Goal: Task Accomplishment & Management: Use online tool/utility

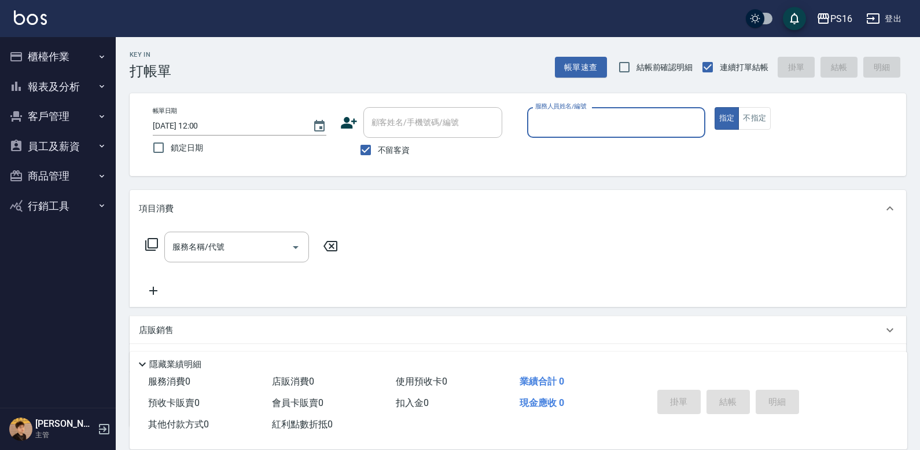
click at [643, 122] on input "服務人員姓名/編號" at bounding box center [616, 122] width 168 height 20
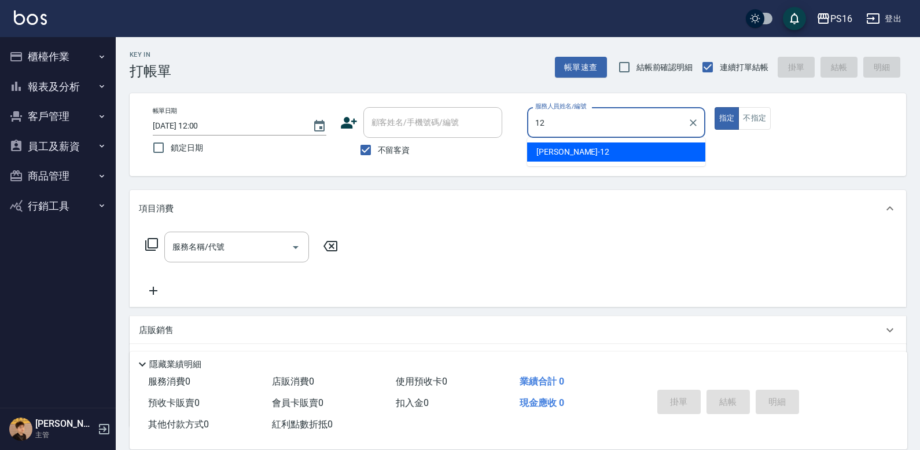
type input "[PERSON_NAME]-12"
type button "true"
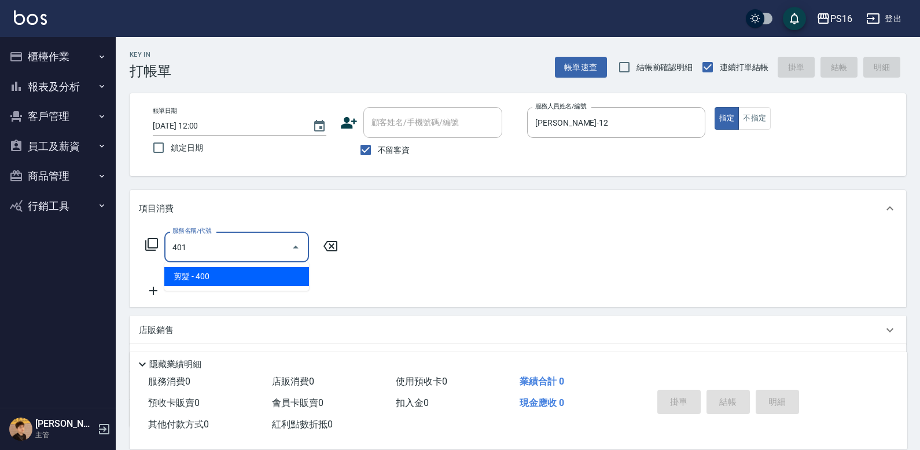
type input "剪髮(401)"
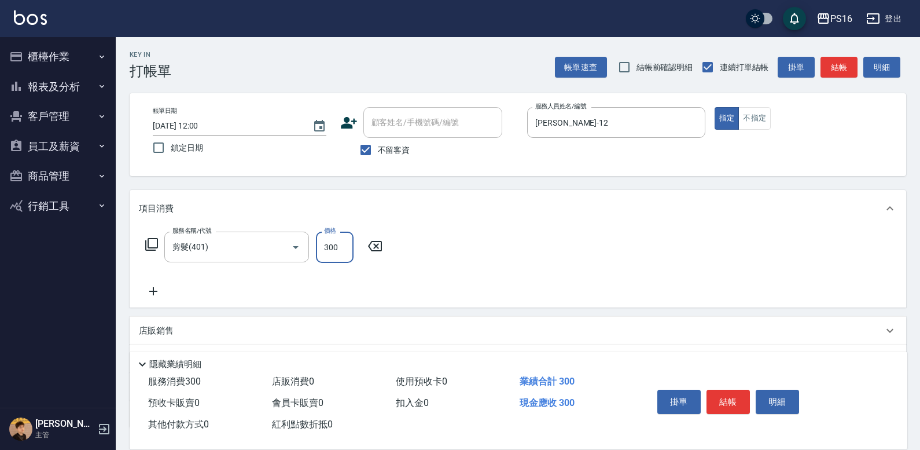
type input "300"
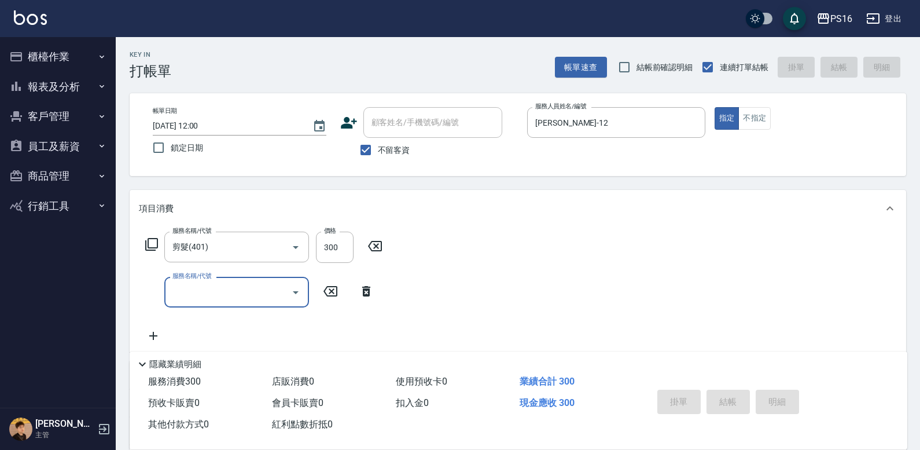
type input "[DATE] 15:01"
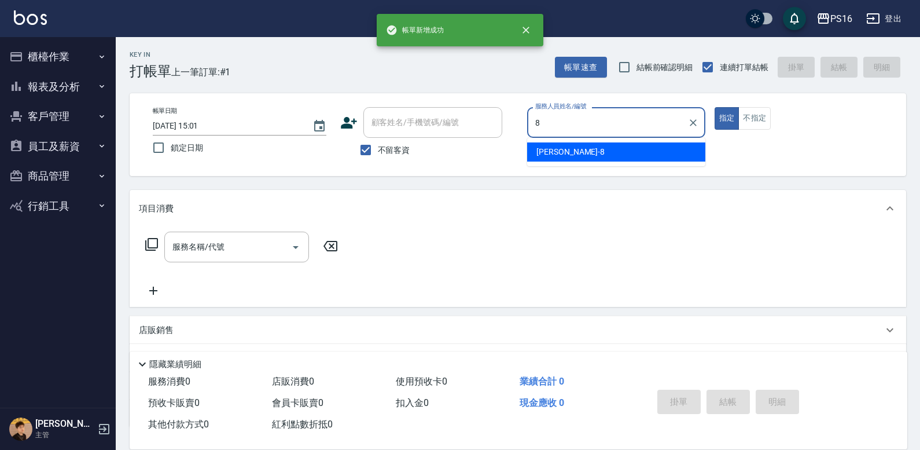
type input "[PERSON_NAME]-8"
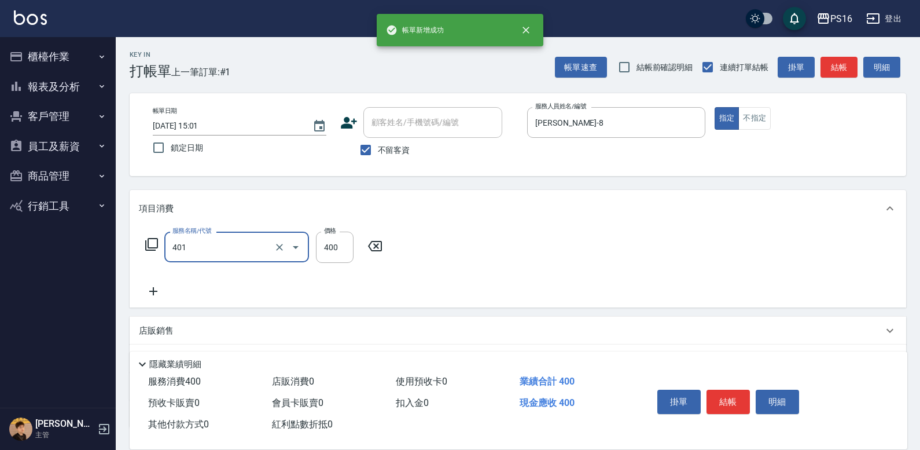
type input "剪髮(401)"
type input "300"
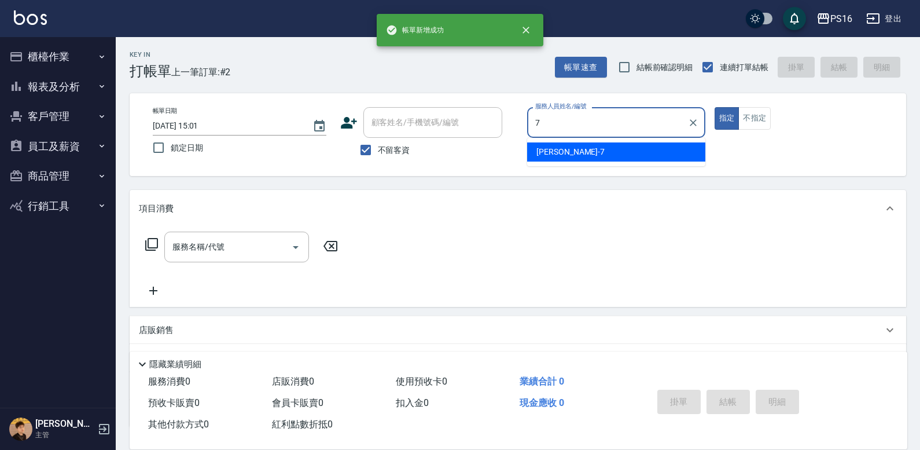
type input "[PERSON_NAME]-7"
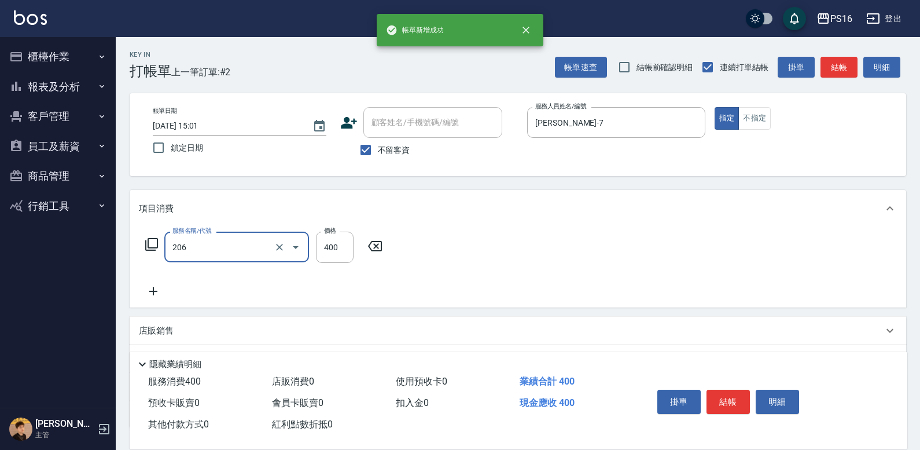
type input "健康洗(206)"
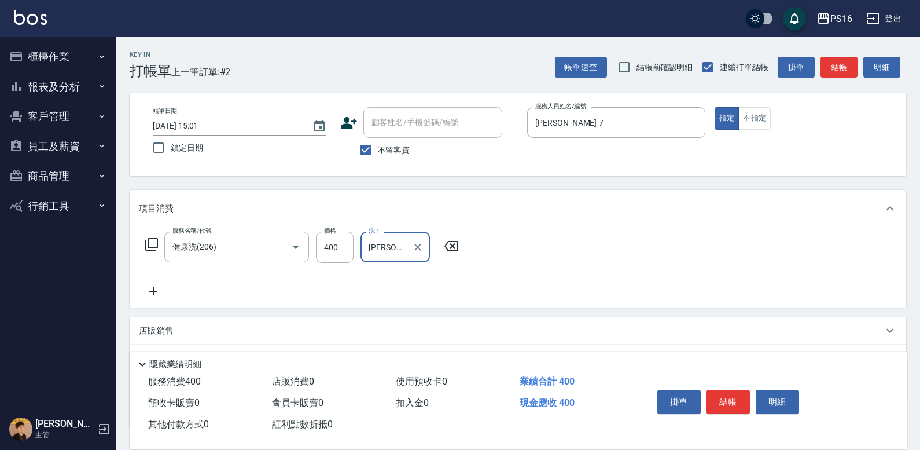
type input "[PERSON_NAME]-20"
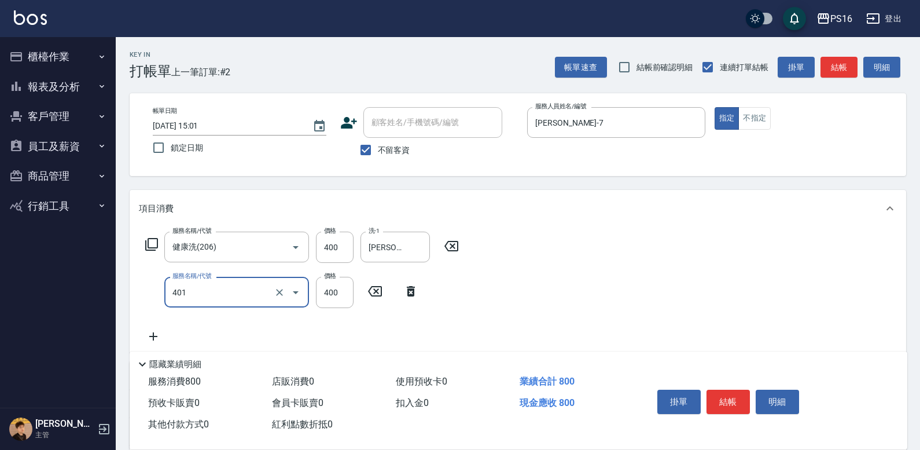
type input "剪髮(401)"
type input "100"
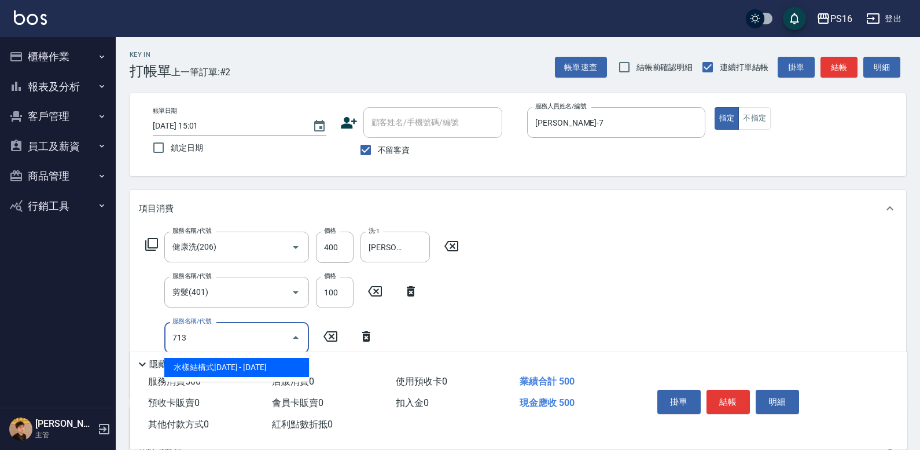
type input "水樣結構式1200(713)"
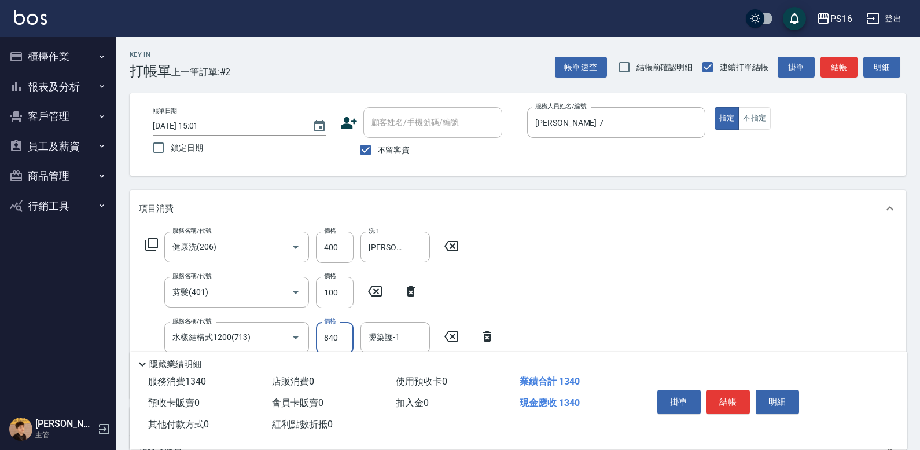
type input "840"
type input "[PERSON_NAME]-20"
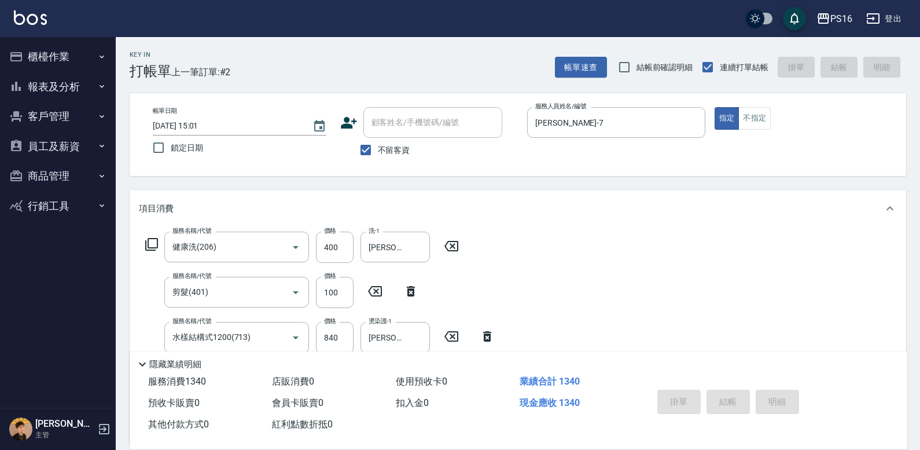
type input "[DATE] 15:02"
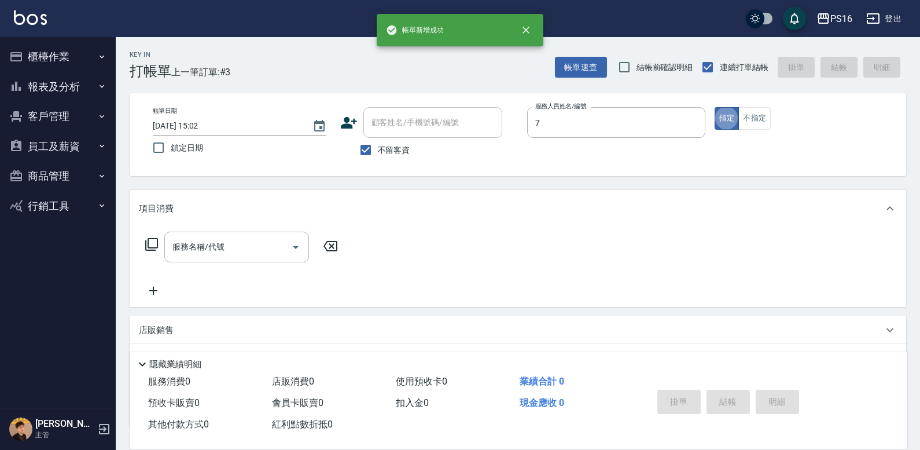
type input "[PERSON_NAME]-7"
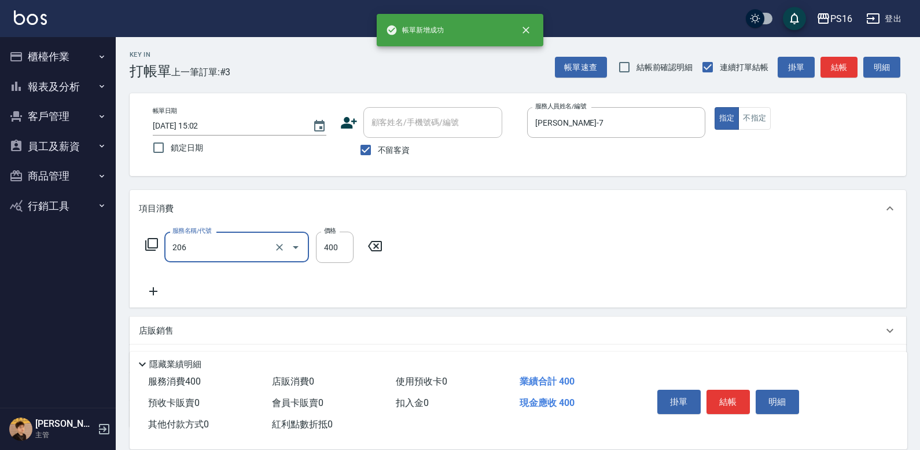
type input "健康洗(206)"
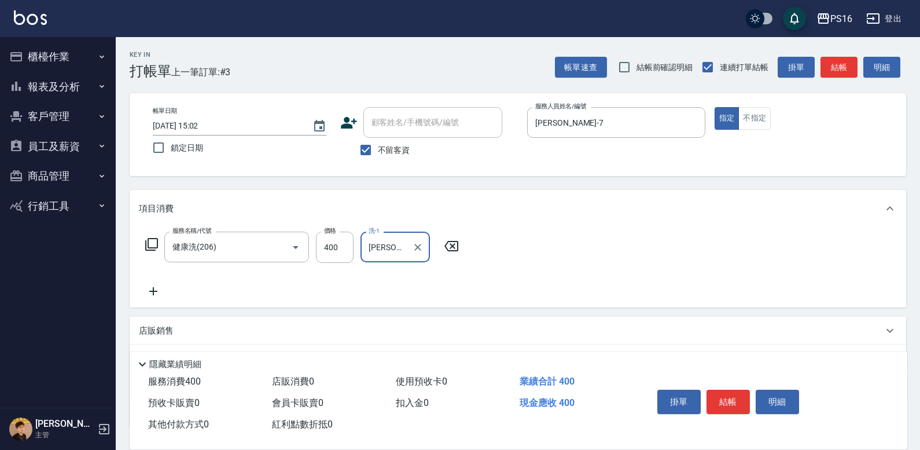
type input "[PERSON_NAME]-24"
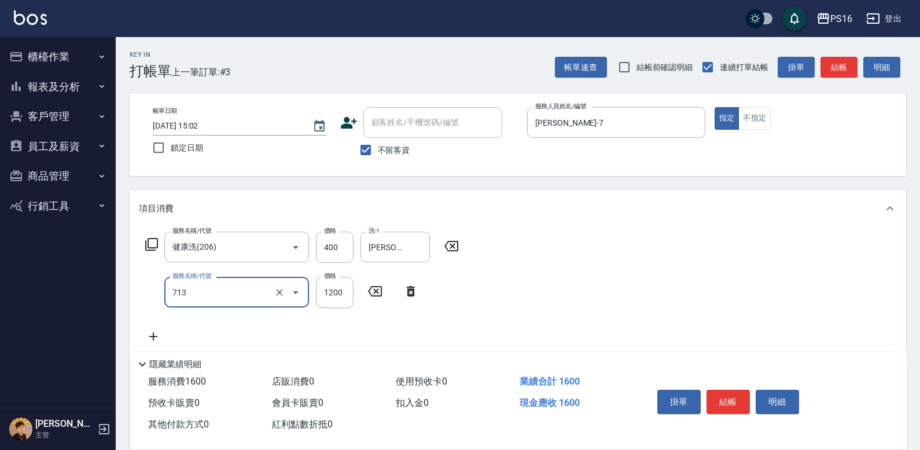
type input "水樣結構式1200(713)"
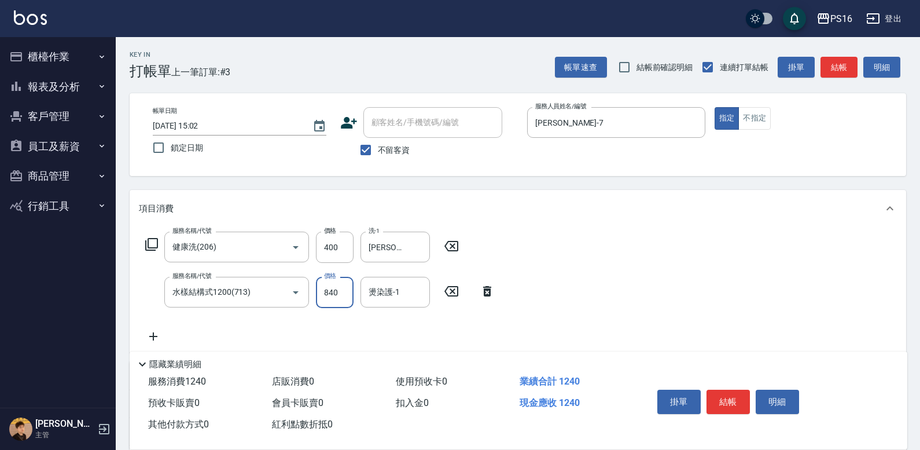
type input "840"
type input "[PERSON_NAME]-3"
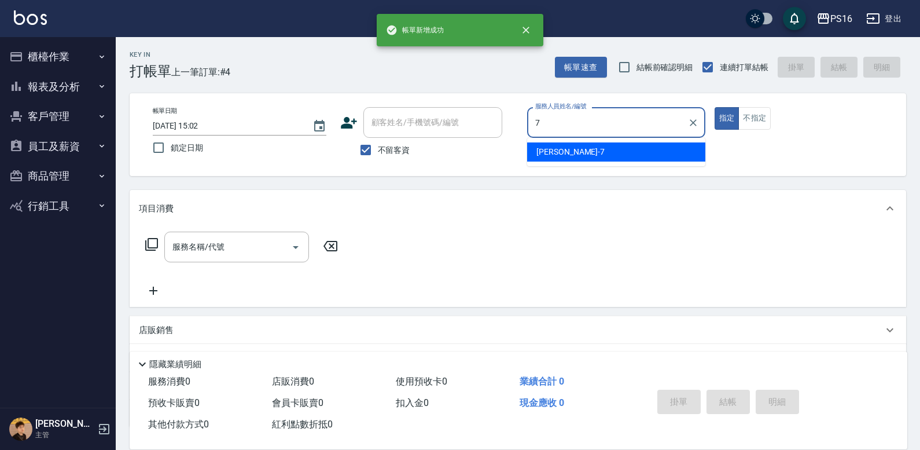
type input "[PERSON_NAME]-7"
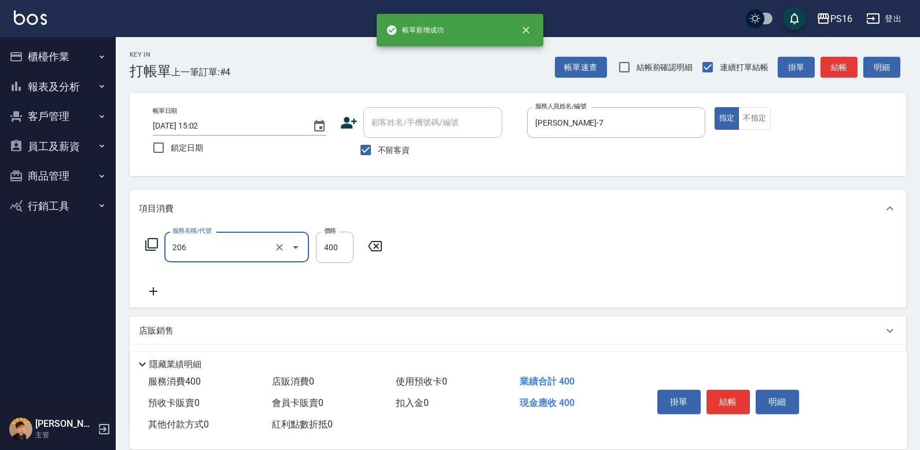
type input "健康洗(206)"
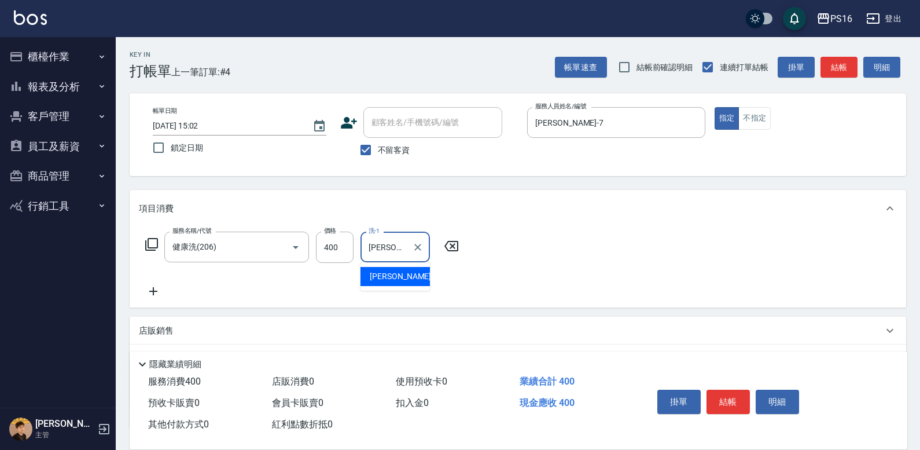
type input "[PERSON_NAME]-20"
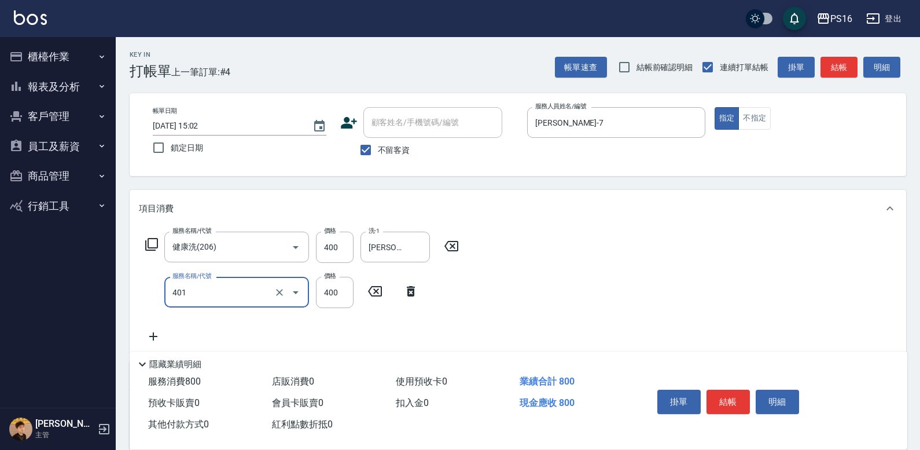
type input "剪髮(401)"
type input "300"
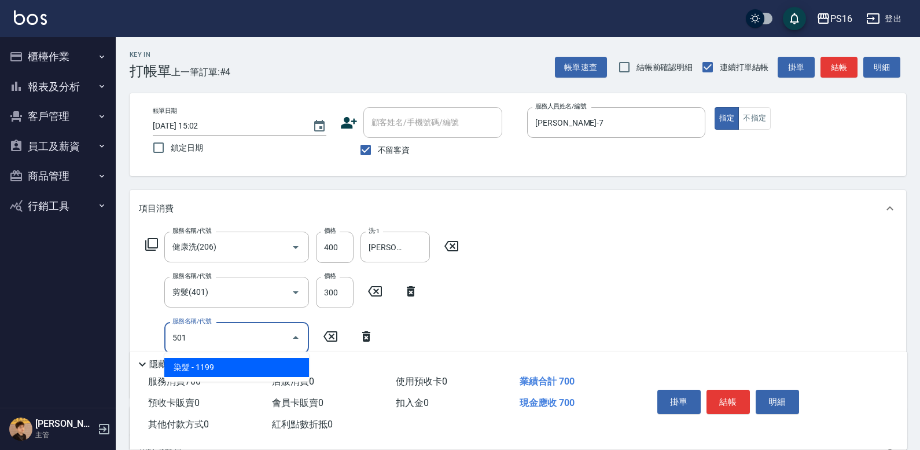
type input "染髮(501)"
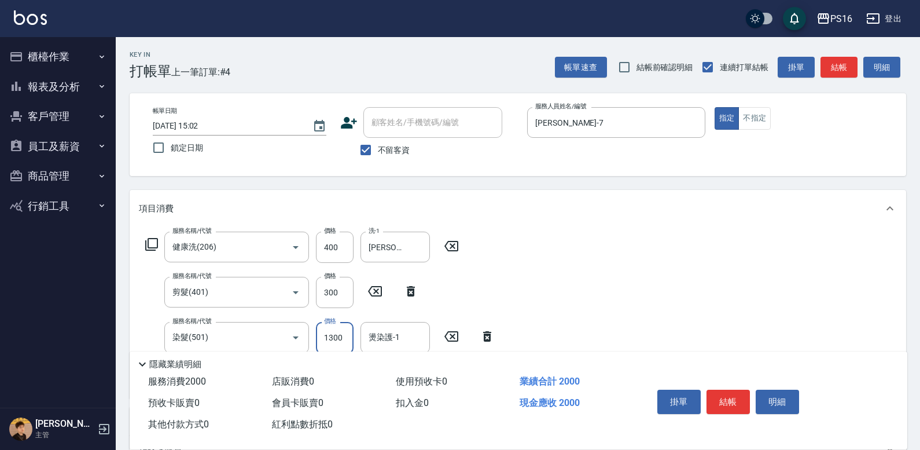
type input "1300"
type input "[PERSON_NAME]-21"
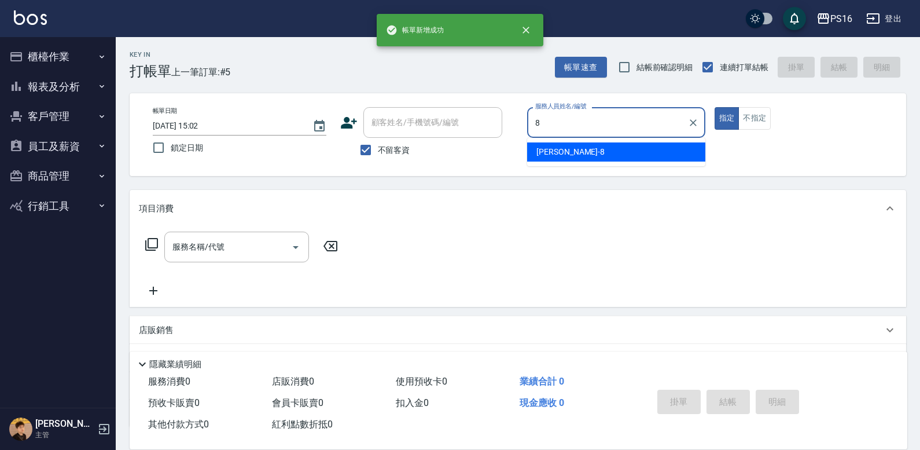
type input "[PERSON_NAME]-8"
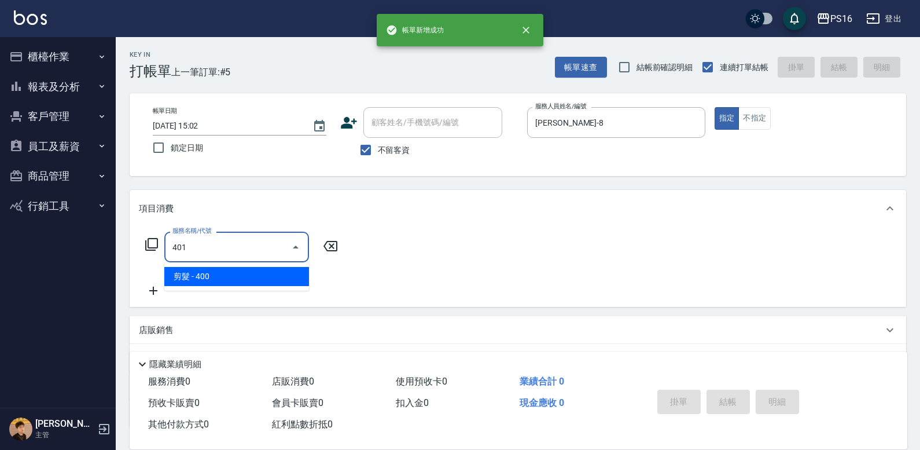
type input "剪髮(401)"
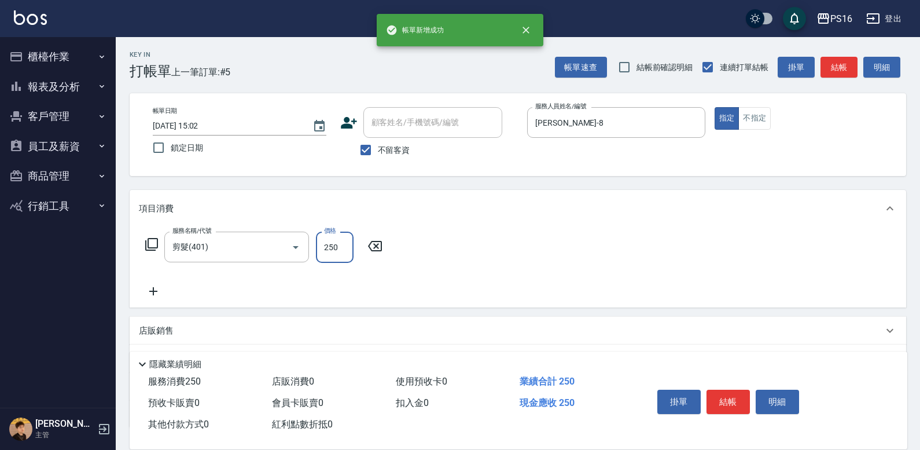
type input "250"
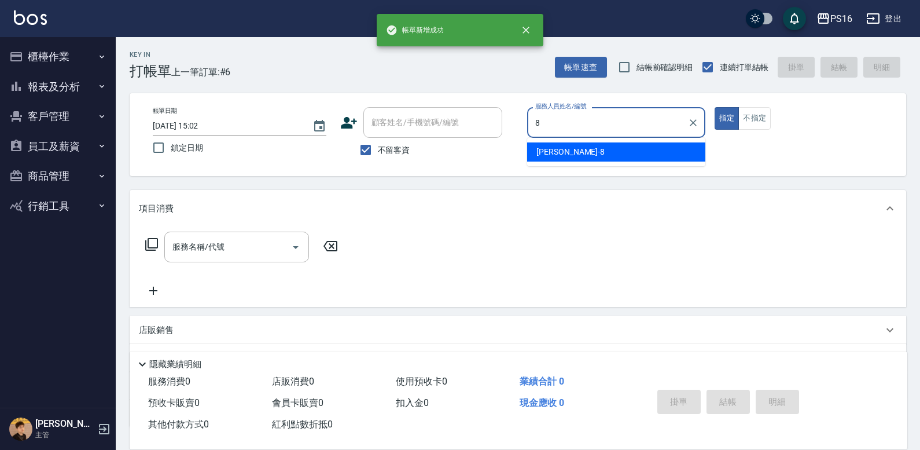
type input "[PERSON_NAME]-8"
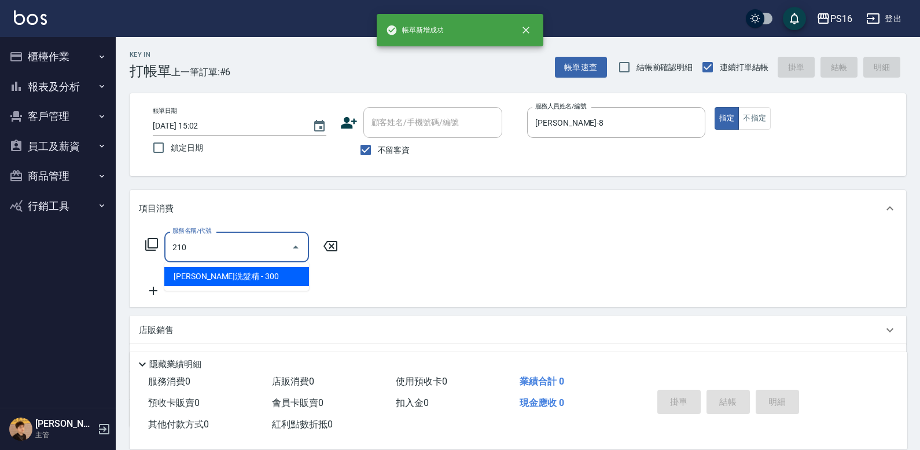
type input "[PERSON_NAME]洗髮精(210)"
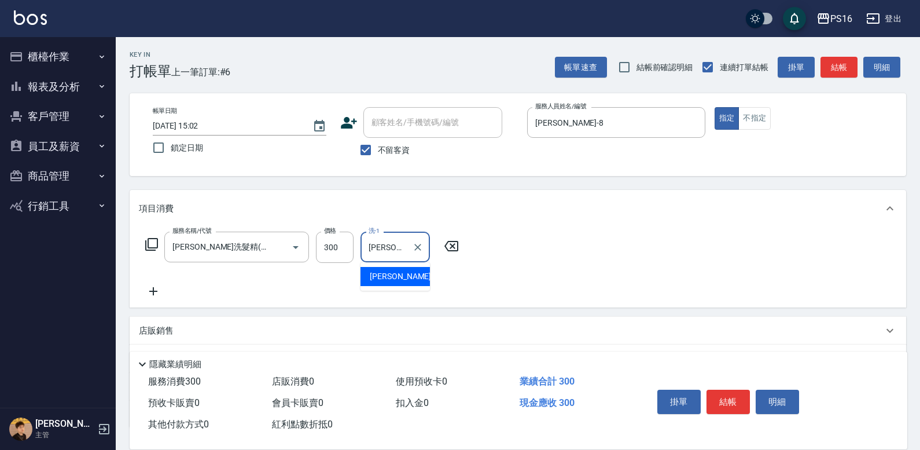
type input "[PERSON_NAME]-21"
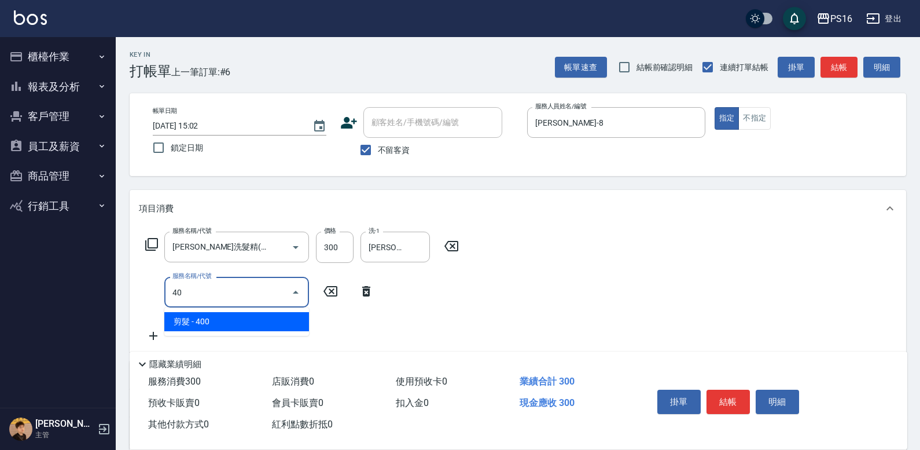
type input "4"
type input "1"
type input "剪髮(401)"
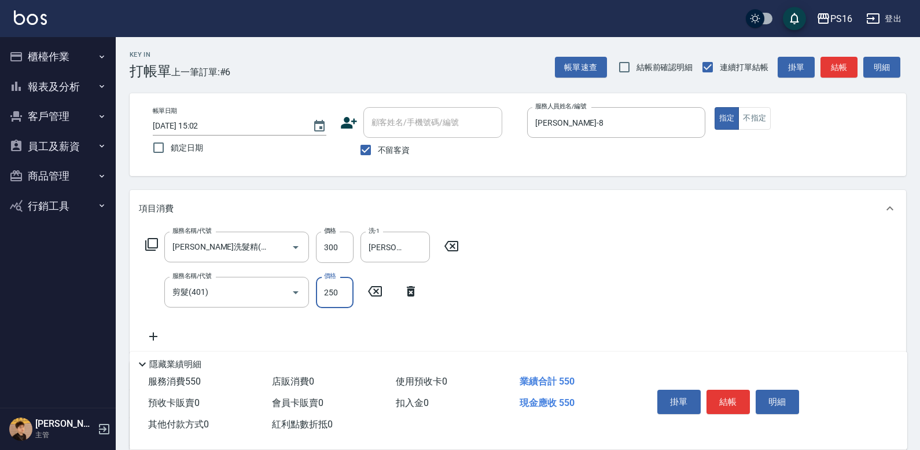
type input "250"
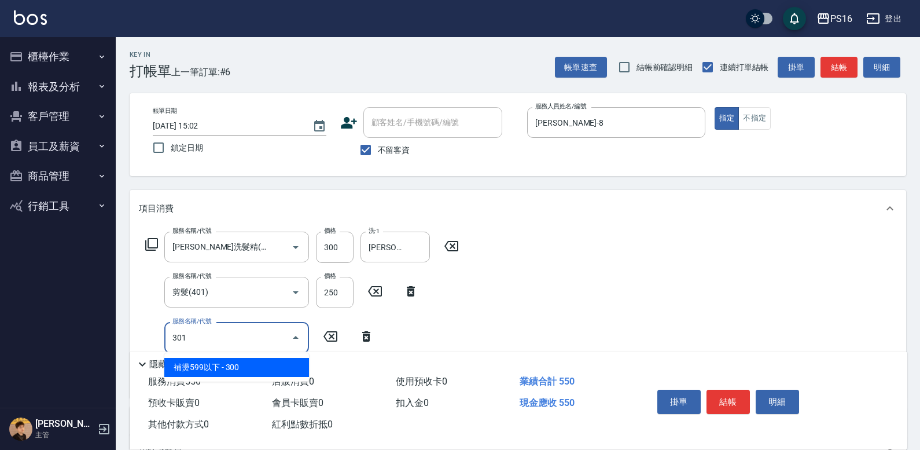
type input "補燙599以下(301)"
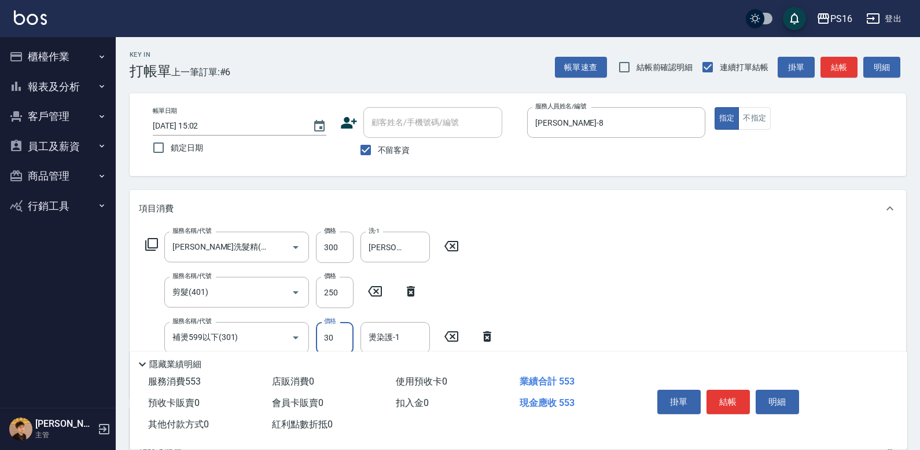
type input "300"
type input "[PERSON_NAME]-21"
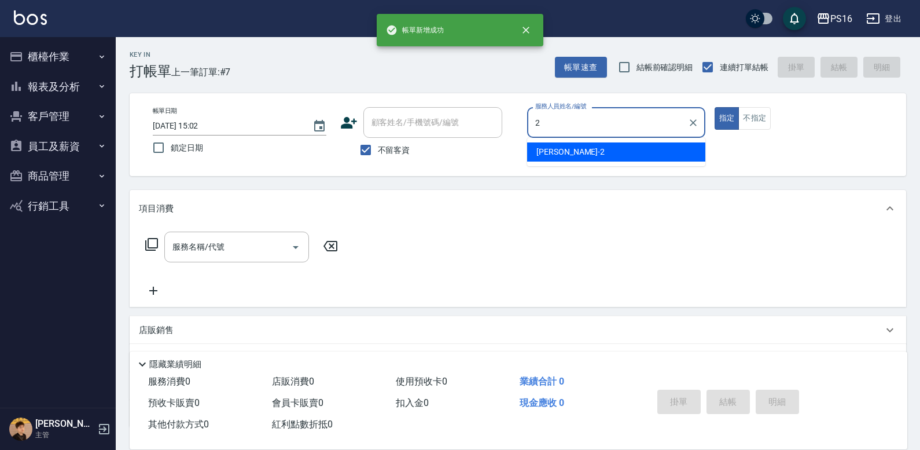
type input "[PERSON_NAME]-2"
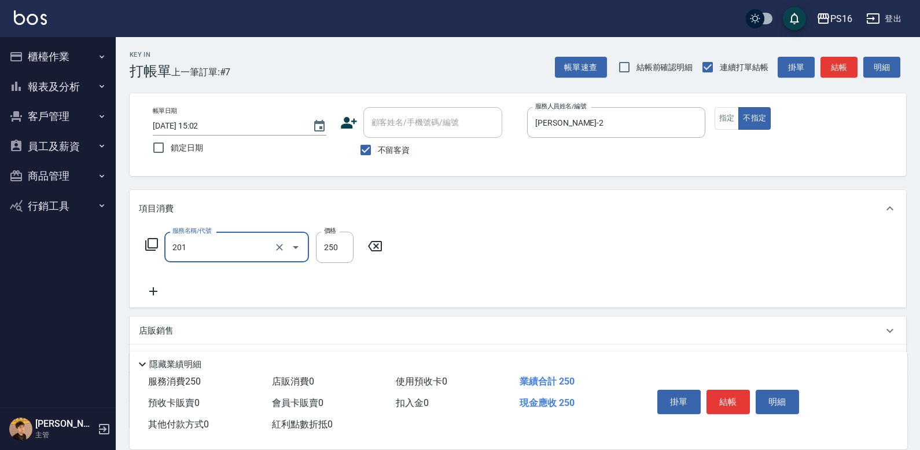
type input "洗髮(201)"
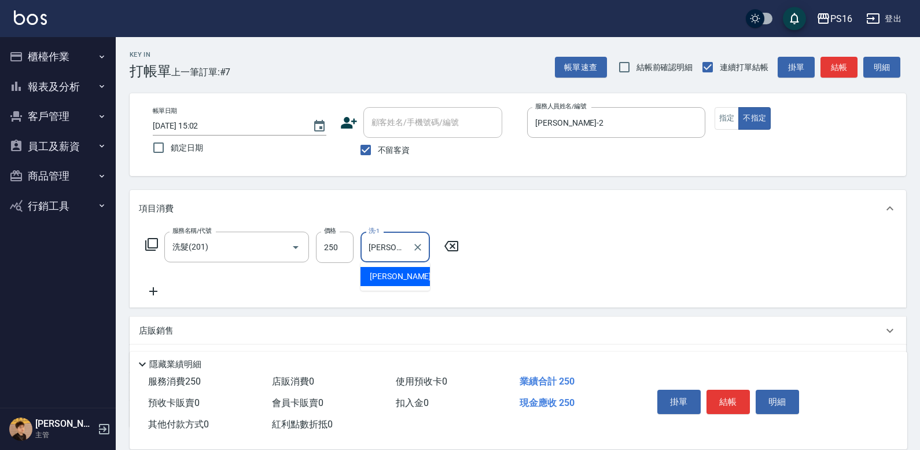
type input "[PERSON_NAME]-2"
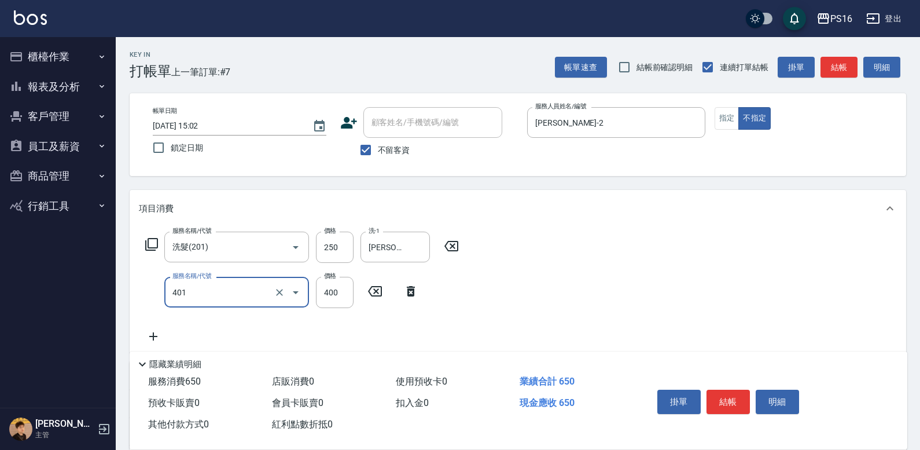
type input "剪髮(401)"
type input "150"
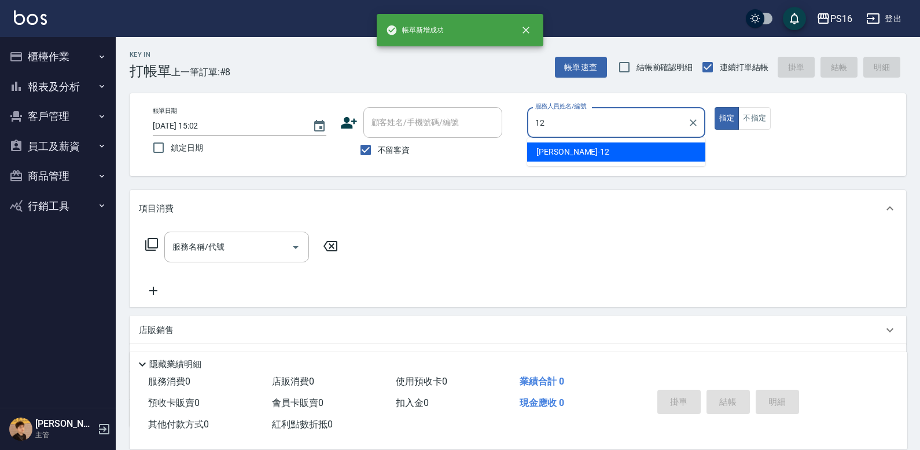
type input "[PERSON_NAME]-12"
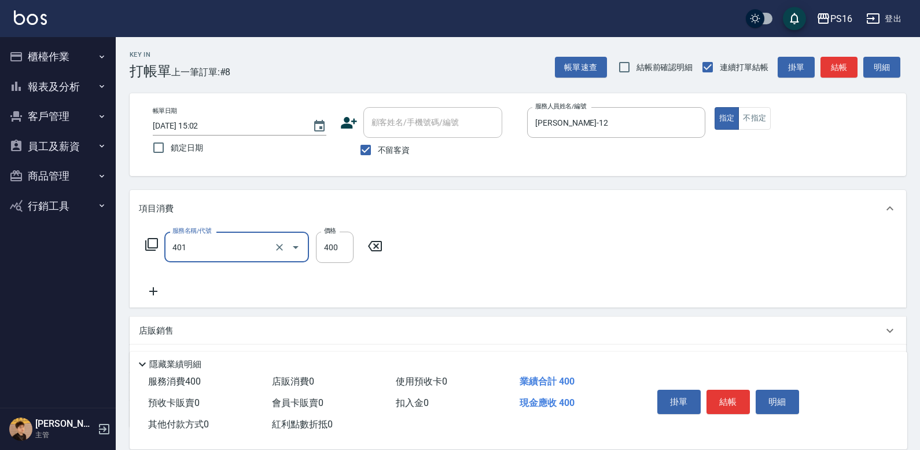
type input "剪髮(401)"
type input "300"
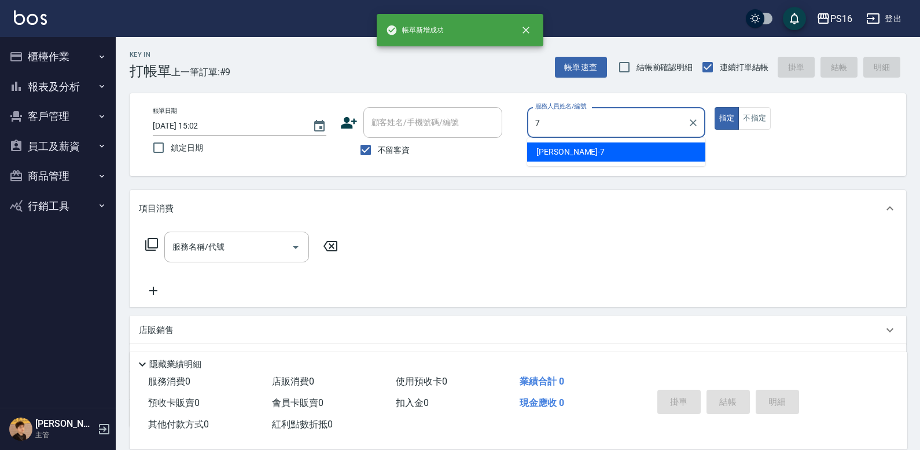
type input "[PERSON_NAME]-7"
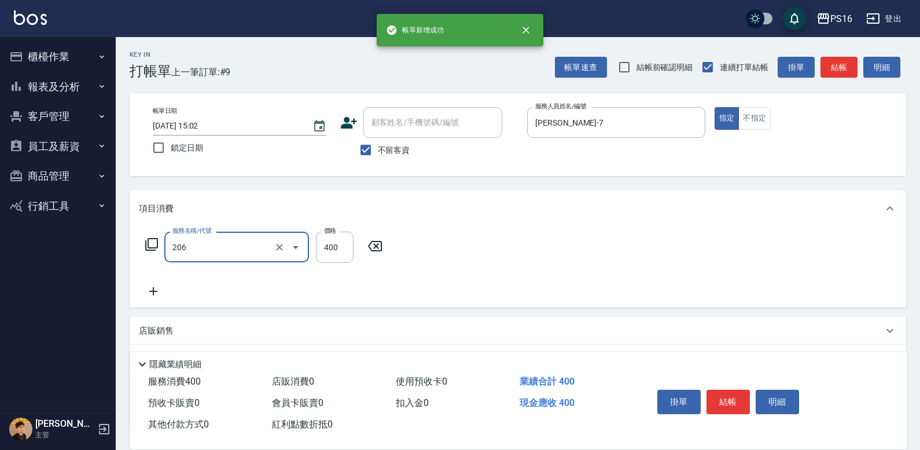
type input "健康洗(206)"
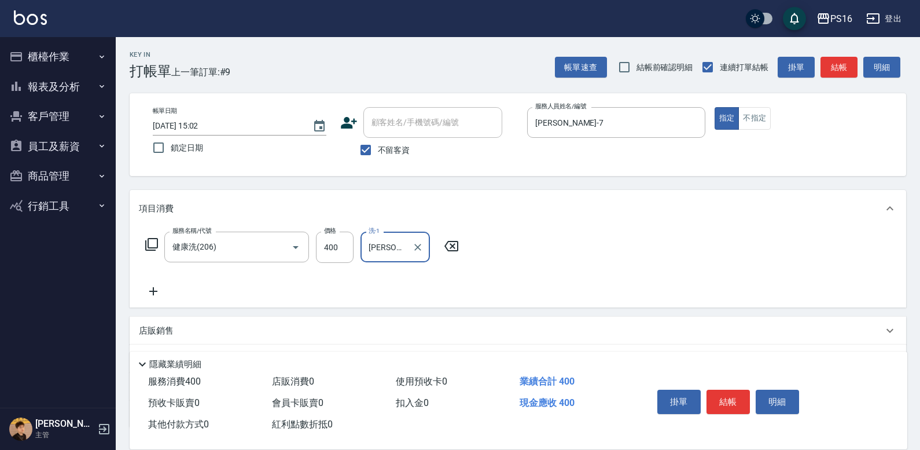
type input "[PERSON_NAME]-3"
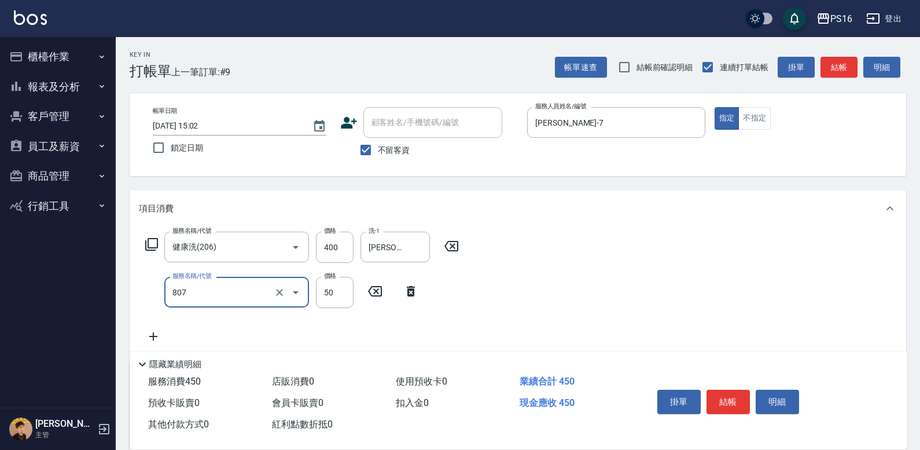
type input "TG護髮素(潤絲)(807)"
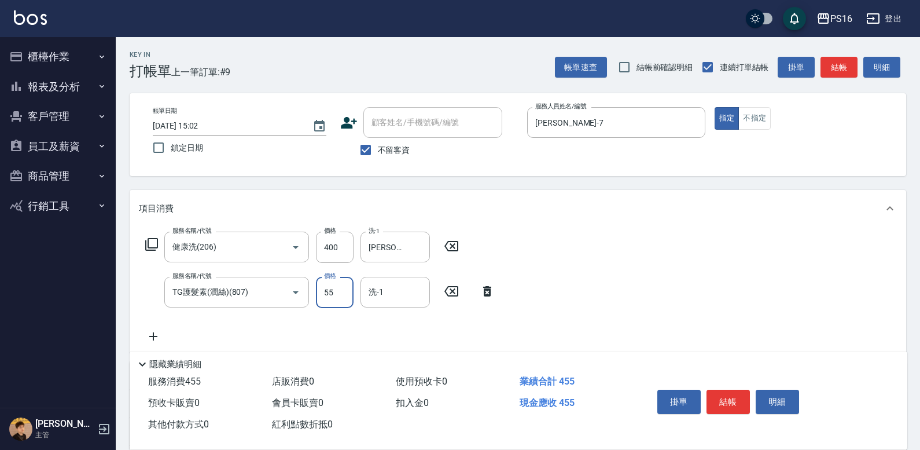
type input "55"
type input "[PERSON_NAME]-3"
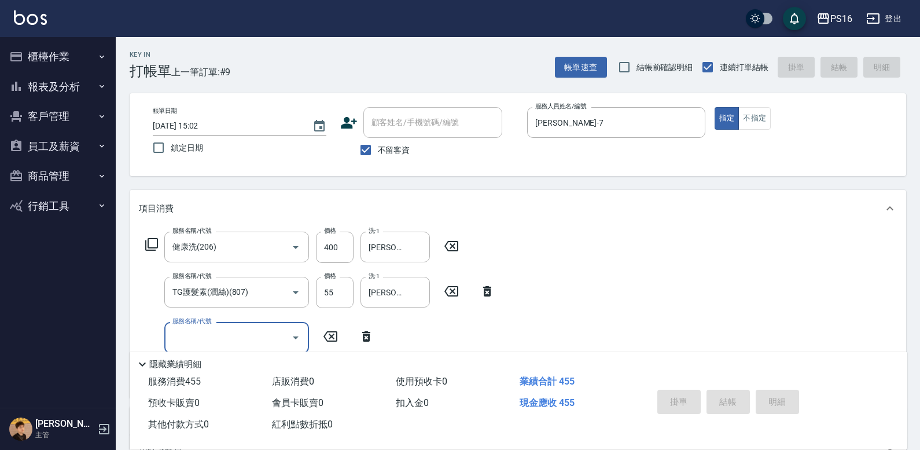
type input "[DATE] 15:03"
